Goal: Transaction & Acquisition: Purchase product/service

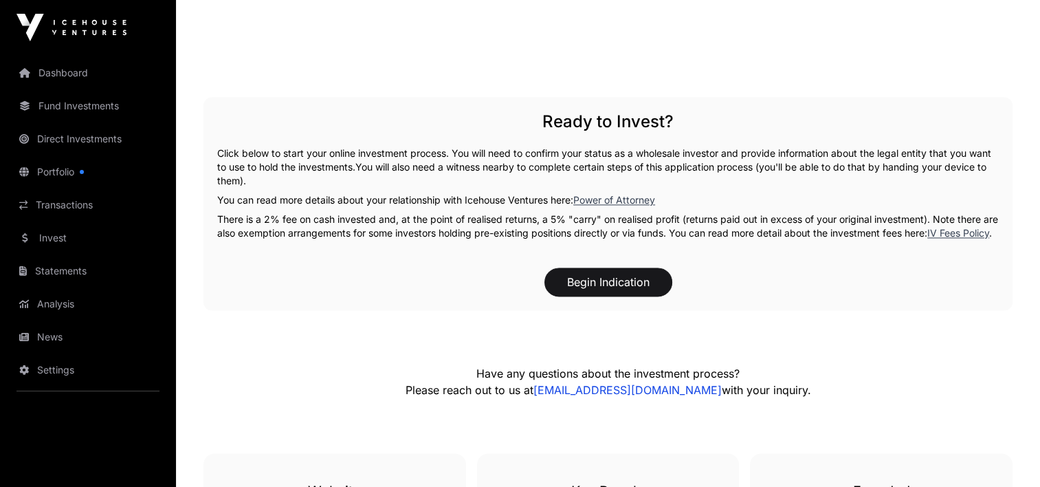
scroll to position [2131, 0]
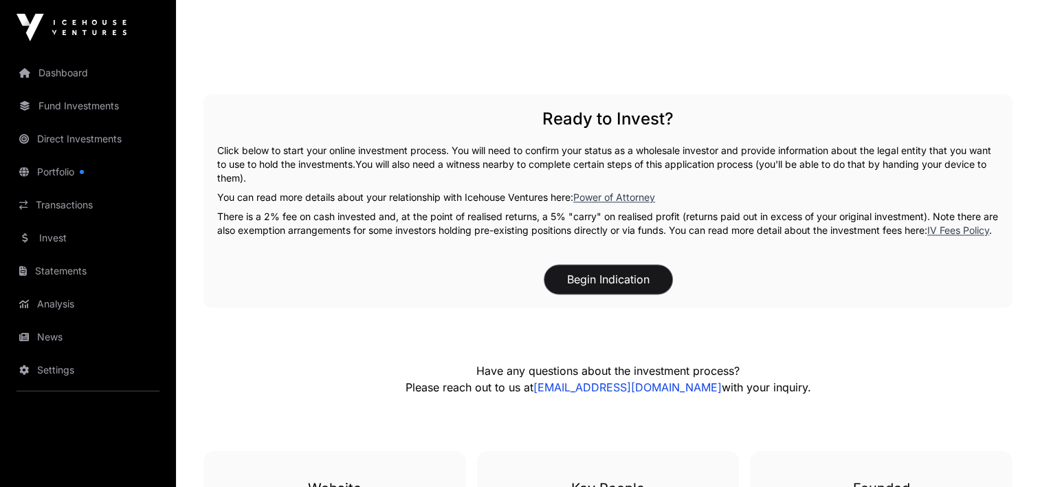
click at [619, 292] on button "Begin Indication" at bounding box center [608, 279] width 128 height 29
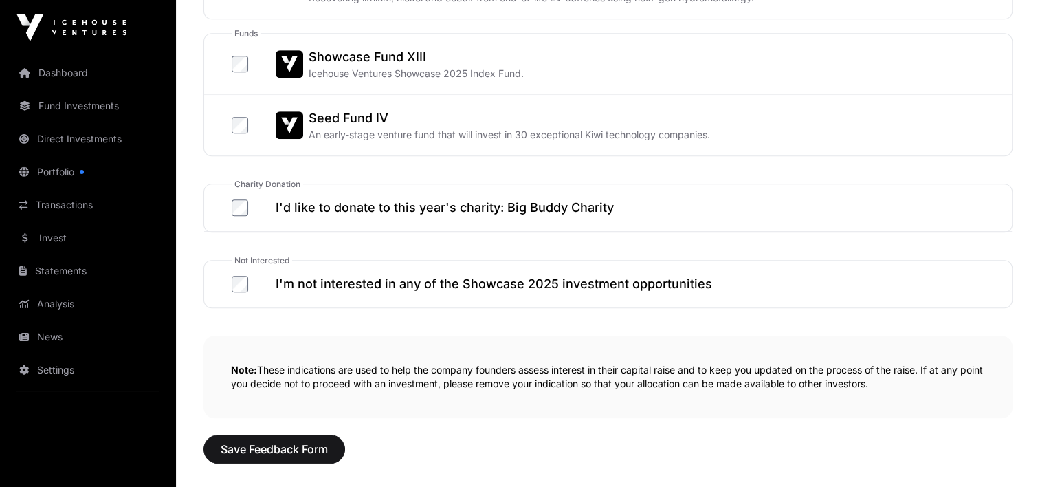
scroll to position [893, 0]
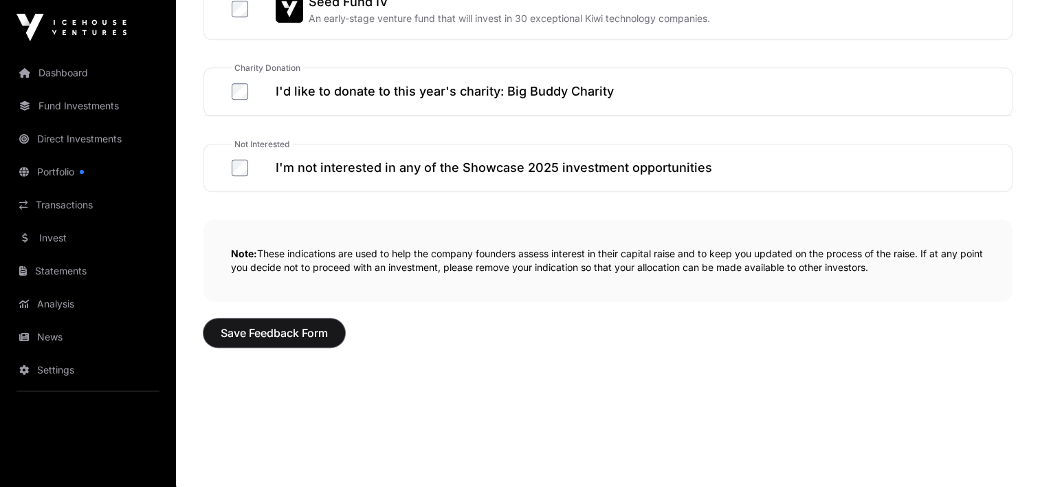
click at [261, 330] on span "Save Feedback Form" at bounding box center [274, 332] width 107 height 16
